Goal: Information Seeking & Learning: Learn about a topic

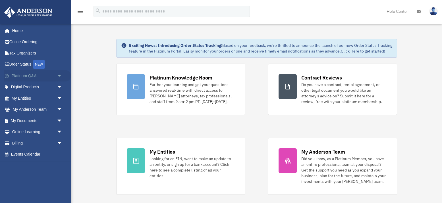
click at [59, 75] on span "arrow_drop_down" at bounding box center [62, 76] width 11 height 12
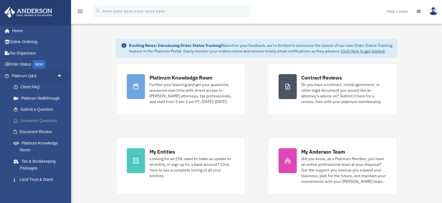
click at [33, 119] on link "Answered Questions" at bounding box center [39, 120] width 63 height 11
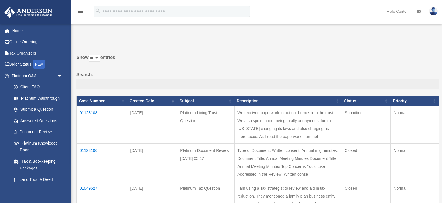
click at [240, 154] on td "Type of Document: Written consent: Annual mtg minutes. Document Title: Annual M…" at bounding box center [288, 163] width 107 height 38
click at [177, 154] on td "Platinum Document Review [DATE] 05:47" at bounding box center [205, 163] width 57 height 38
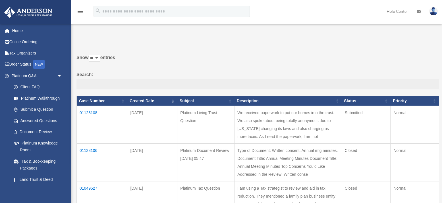
click at [177, 154] on td "Platinum Document Review [DATE] 05:47" at bounding box center [205, 163] width 57 height 38
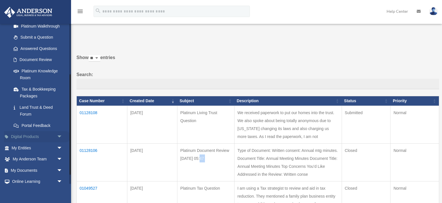
scroll to position [84, 0]
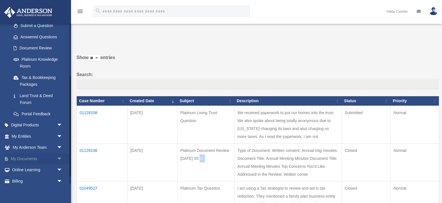
click at [59, 155] on span "arrow_drop_down" at bounding box center [62, 159] width 11 height 12
click at [21, 167] on link "Box" at bounding box center [39, 170] width 63 height 11
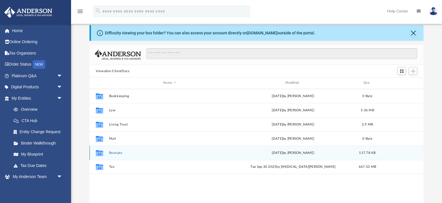
scroll to position [14, 0]
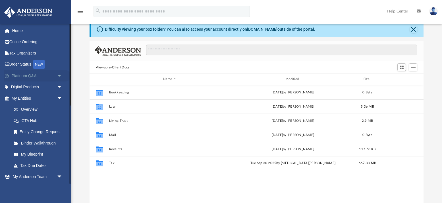
click at [59, 76] on span "arrow_drop_down" at bounding box center [62, 76] width 11 height 12
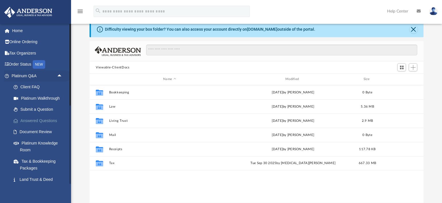
click at [48, 120] on link "Answered Questions" at bounding box center [39, 120] width 63 height 11
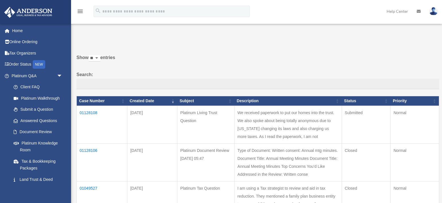
click at [89, 148] on td "01128106" at bounding box center [102, 163] width 51 height 38
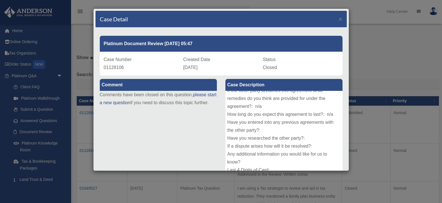
click at [49, 46] on div "Case Detail × Platinum Document Review [DATE] 05:47 Case Number 01128106 Create…" at bounding box center [221, 101] width 442 height 203
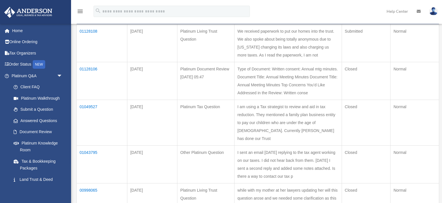
scroll to position [82, 0]
click at [92, 99] on td "01049527" at bounding box center [102, 122] width 51 height 46
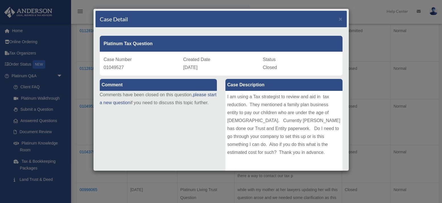
click at [262, 108] on div "I am using a Tax strategist to review and aid in tax reduction. They mentioned …" at bounding box center [283, 133] width 117 height 85
click at [89, 101] on div "Case Detail × Platinum Tax Question Case Number 01049527 Created Date [DATE] St…" at bounding box center [221, 101] width 442 height 203
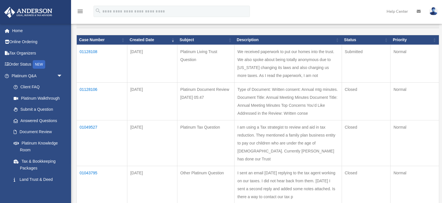
scroll to position [61, 0]
